Goal: Task Accomplishment & Management: Complete application form

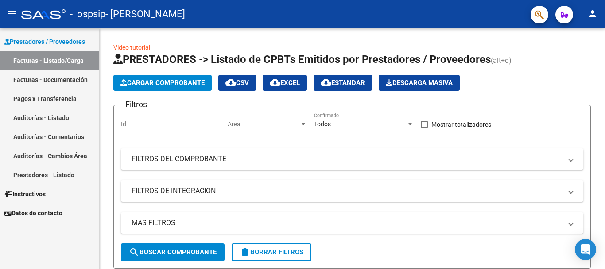
scroll to position [0, 338]
click at [162, 83] on span "Cargar Comprobante" at bounding box center [163, 83] width 84 height 8
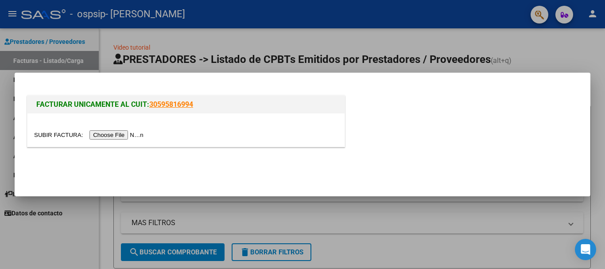
click at [136, 133] on input "file" at bounding box center [90, 134] width 112 height 9
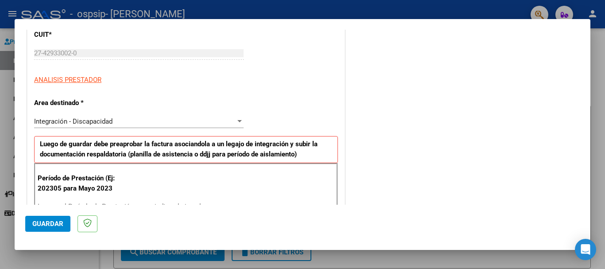
scroll to position [133, 0]
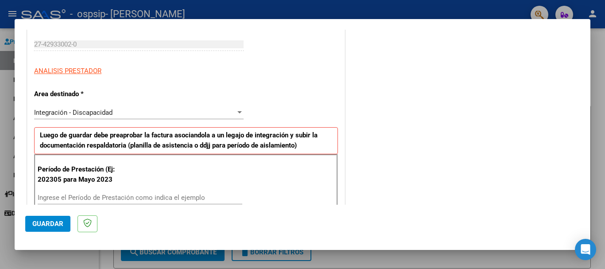
click at [121, 112] on div "Integración - Discapacidad" at bounding box center [135, 113] width 202 height 8
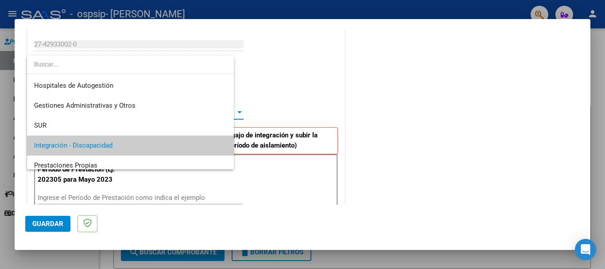
scroll to position [33, 0]
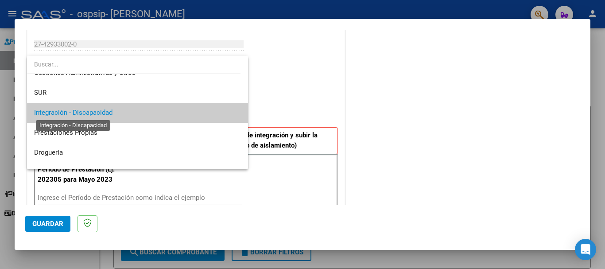
click at [112, 114] on span "Integración - Discapacidad" at bounding box center [73, 113] width 78 height 8
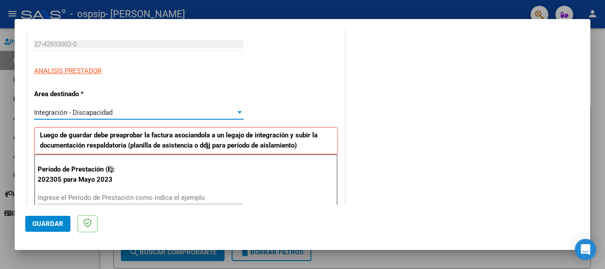
scroll to position [177, 0]
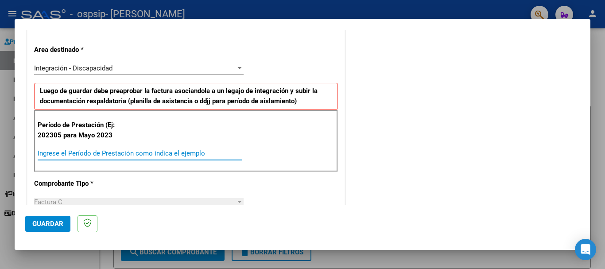
click at [125, 157] on input "Ingrese el Período de Prestación como indica el ejemplo" at bounding box center [140, 153] width 205 height 8
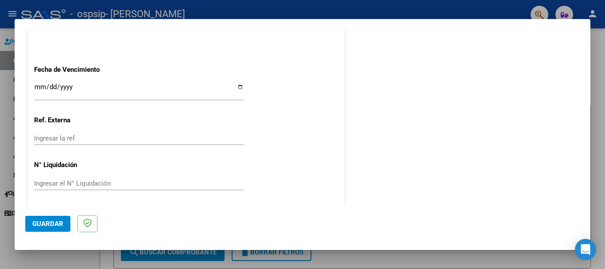
scroll to position [588, 0]
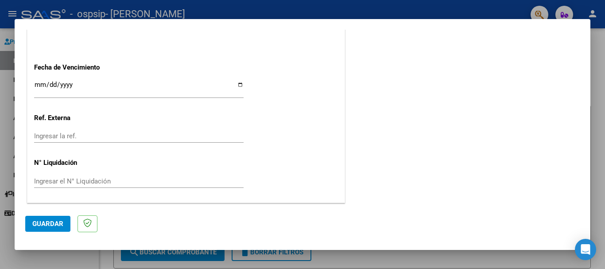
type input "202507"
click at [101, 85] on input "Ingresar la fecha" at bounding box center [139, 88] width 210 height 14
click at [241, 89] on input "Ingresar la fecha" at bounding box center [139, 88] width 210 height 14
click at [238, 85] on input "Ingresar la fecha" at bounding box center [139, 88] width 210 height 14
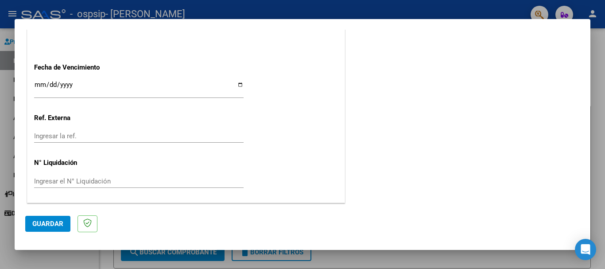
click at [45, 224] on span "Guardar" at bounding box center [47, 224] width 31 height 8
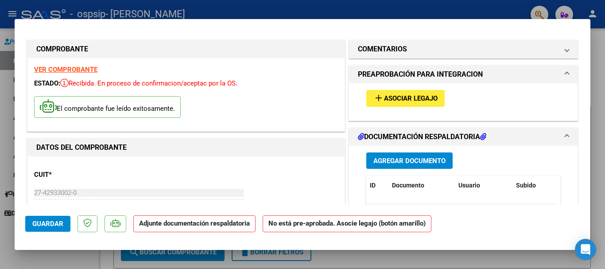
scroll to position [0, 0]
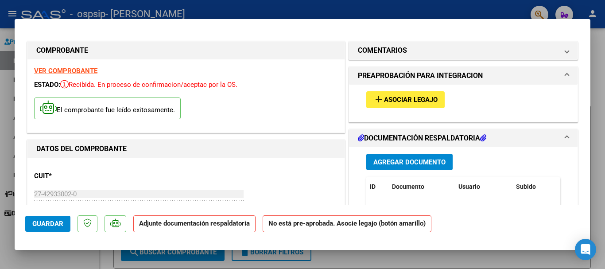
click at [428, 164] on span "Agregar Documento" at bounding box center [410, 162] width 72 height 8
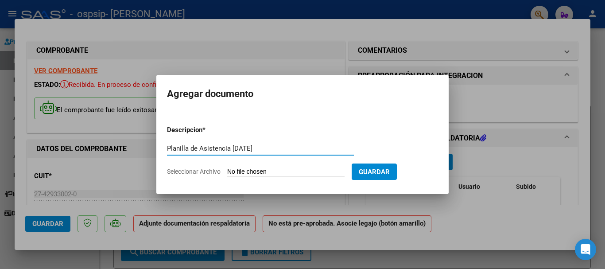
type input "Planilla de Asistencia [DATE]"
click at [261, 169] on input "Seleccionar Archivo" at bounding box center [285, 172] width 117 height 8
type input "C:\fakepath\Planilla de Asistencia [PERSON_NAME] [DATE].pdf"
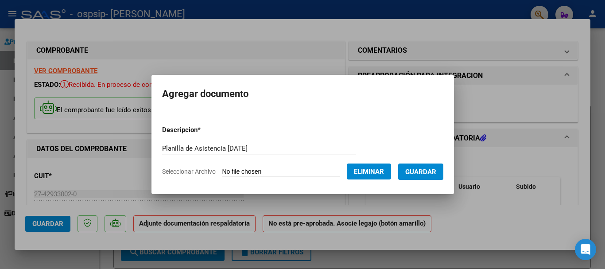
click at [435, 168] on span "Guardar" at bounding box center [420, 172] width 31 height 8
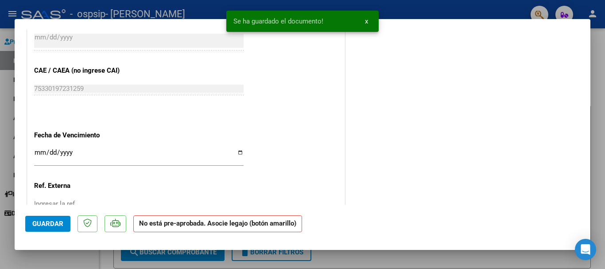
scroll to position [595, 0]
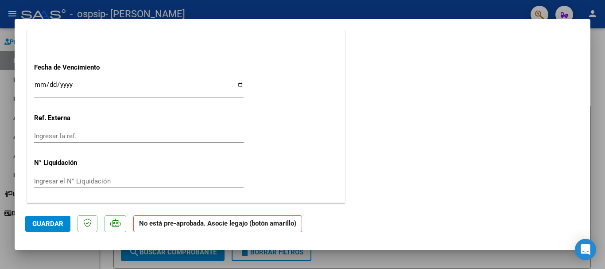
click at [50, 221] on span "Guardar" at bounding box center [47, 224] width 31 height 8
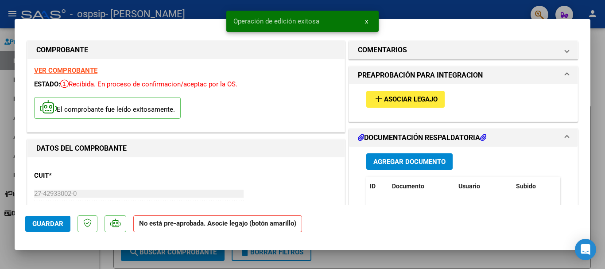
scroll to position [0, 0]
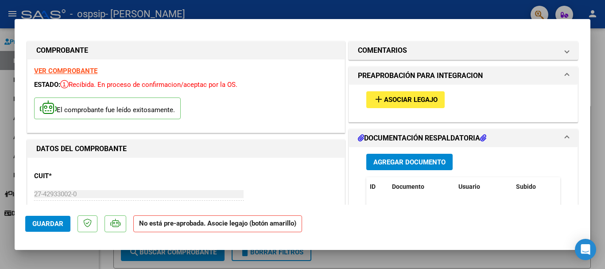
click at [557, 76] on span "PREAPROBACIÓN PARA INTEGRACION" at bounding box center [461, 75] width 207 height 11
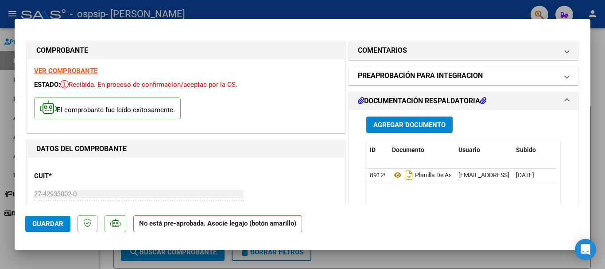
click at [549, 79] on mat-panel-title "PREAPROBACIÓN PARA INTEGRACION" at bounding box center [458, 75] width 200 height 11
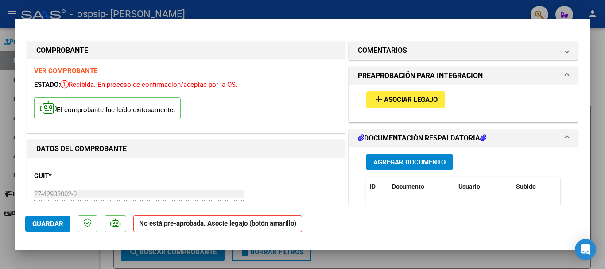
click at [419, 97] on span "Asociar Legajo" at bounding box center [411, 100] width 54 height 8
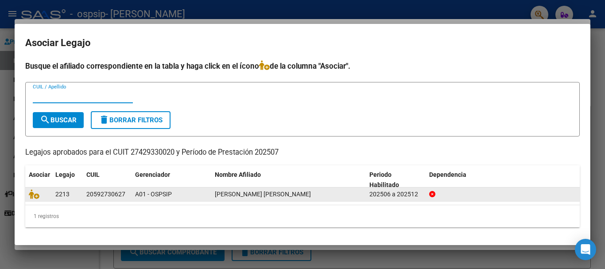
click at [127, 193] on div "20592730627" at bounding box center [107, 194] width 42 height 10
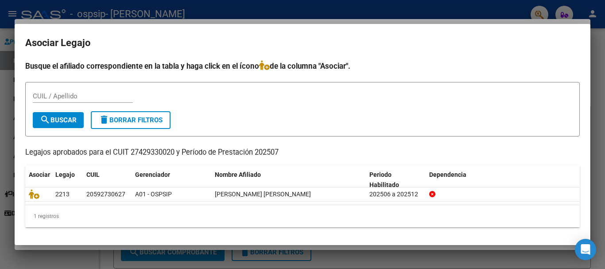
click at [79, 101] on div "CUIL / Apellido" at bounding box center [83, 95] width 100 height 13
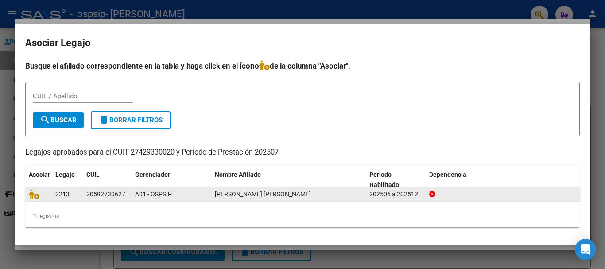
drag, startPoint x: 87, startPoint y: 193, endPoint x: 124, endPoint y: 195, distance: 36.4
click at [126, 197] on div "20592730627" at bounding box center [107, 194] width 42 height 10
copy div "20592730627"
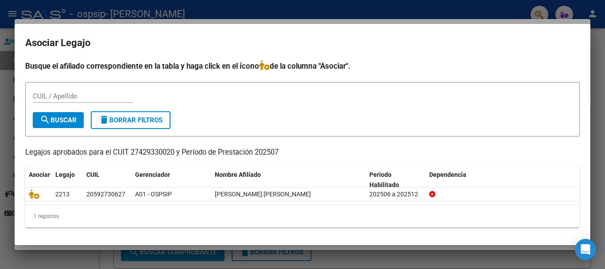
click at [82, 100] on div "CUIL / Apellido" at bounding box center [83, 95] width 100 height 13
click at [78, 97] on input "CUIL / Apellido" at bounding box center [83, 96] width 100 height 8
paste input "20592730627"
type input "20592730627"
click at [71, 117] on span "search Buscar" at bounding box center [58, 120] width 37 height 8
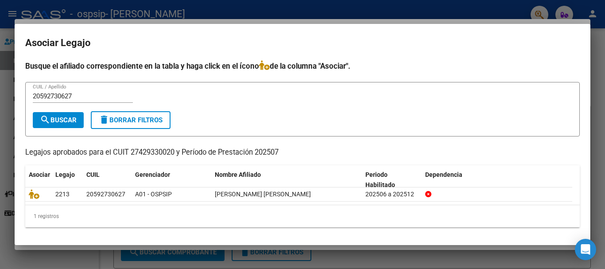
click at [202, 4] on div at bounding box center [302, 134] width 605 height 269
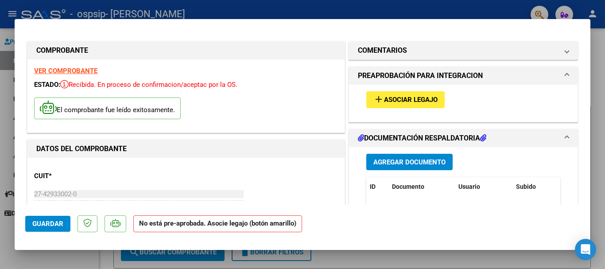
click at [412, 94] on button "add Asociar Legajo" at bounding box center [405, 99] width 78 height 16
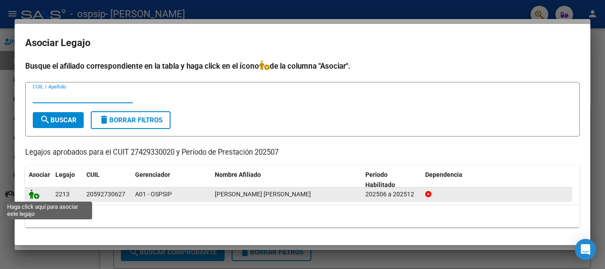
click at [31, 196] on icon at bounding box center [34, 194] width 11 height 10
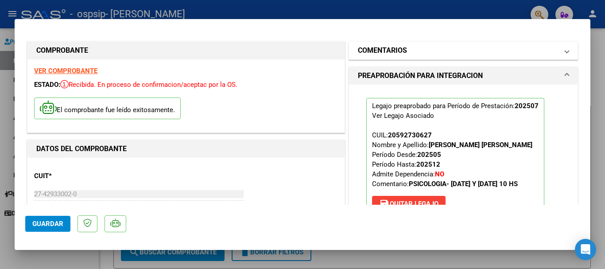
click at [438, 47] on mat-panel-title "COMENTARIOS" at bounding box center [458, 50] width 200 height 11
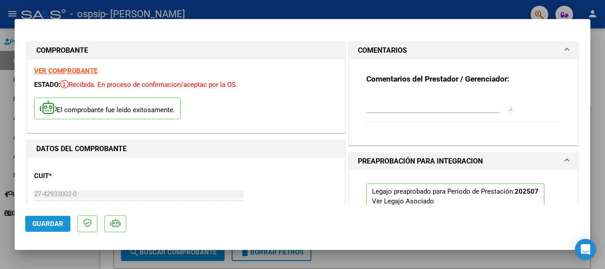
click at [37, 225] on span "Guardar" at bounding box center [47, 224] width 31 height 8
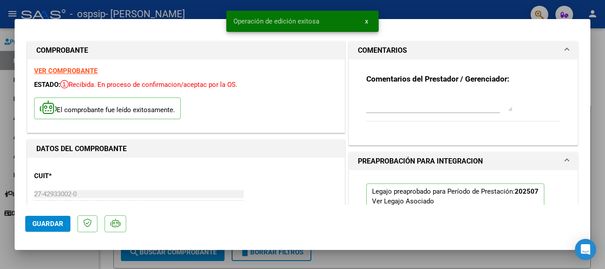
click at [421, 4] on div at bounding box center [302, 134] width 605 height 269
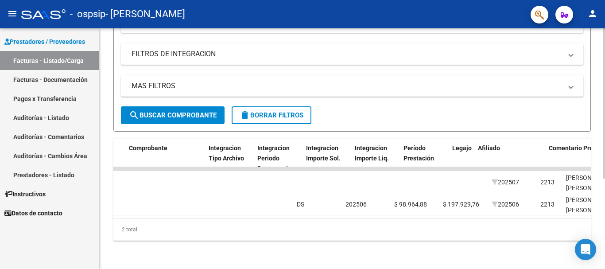
scroll to position [0, 864]
